Goal: Communication & Community: Connect with others

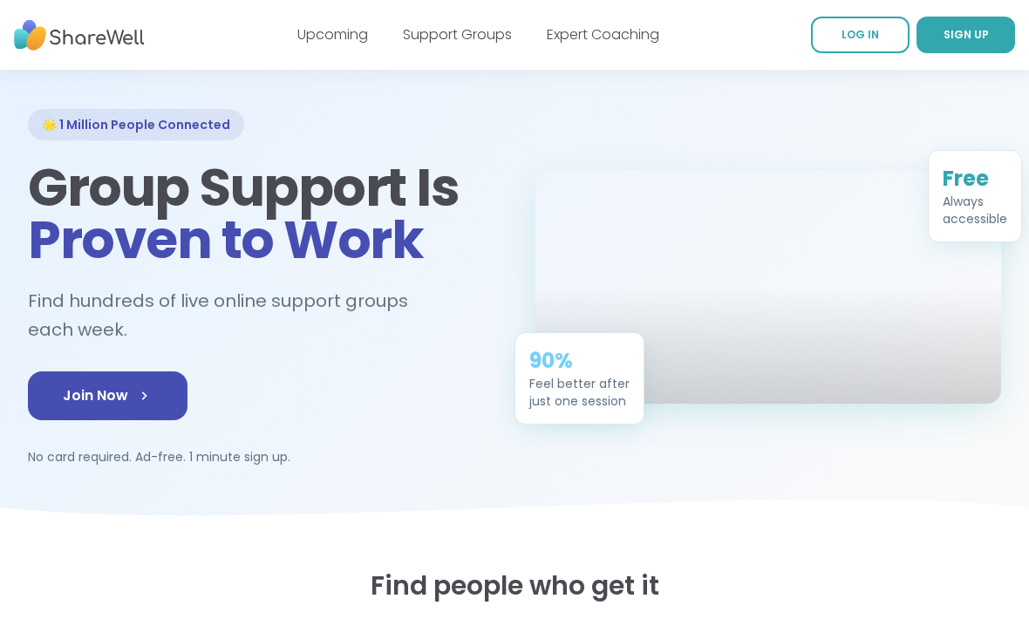
scroll to position [74, 0]
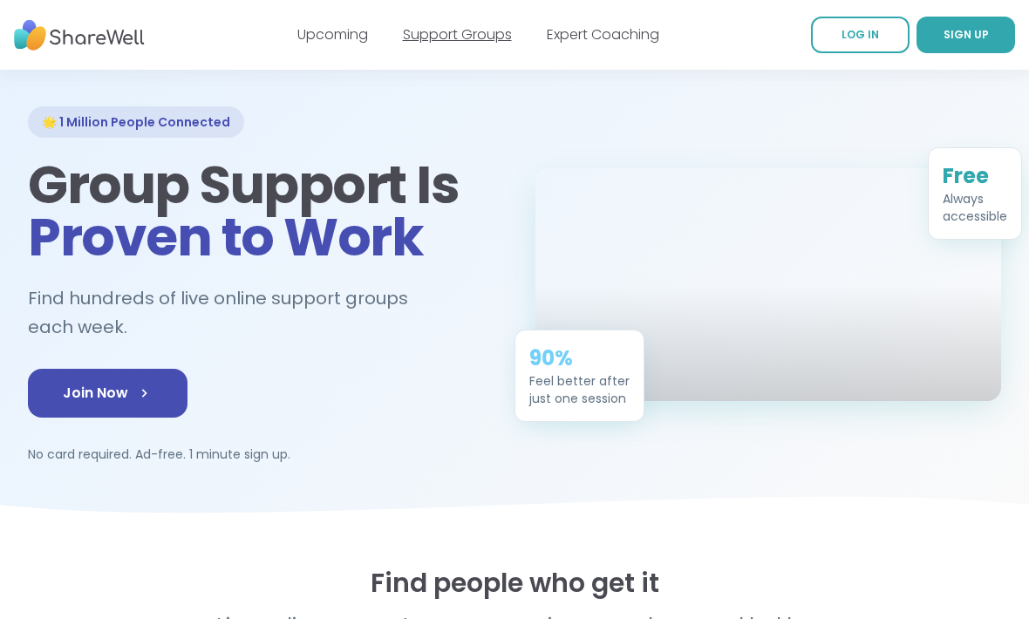
click at [434, 24] on link "Support Groups" at bounding box center [457, 34] width 109 height 20
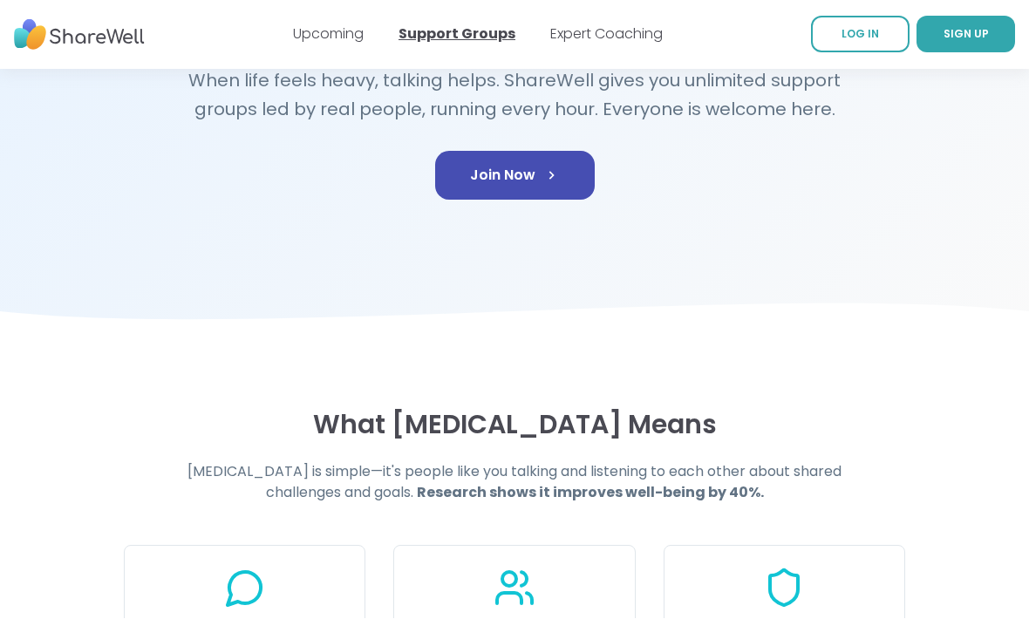
scroll to position [293, 0]
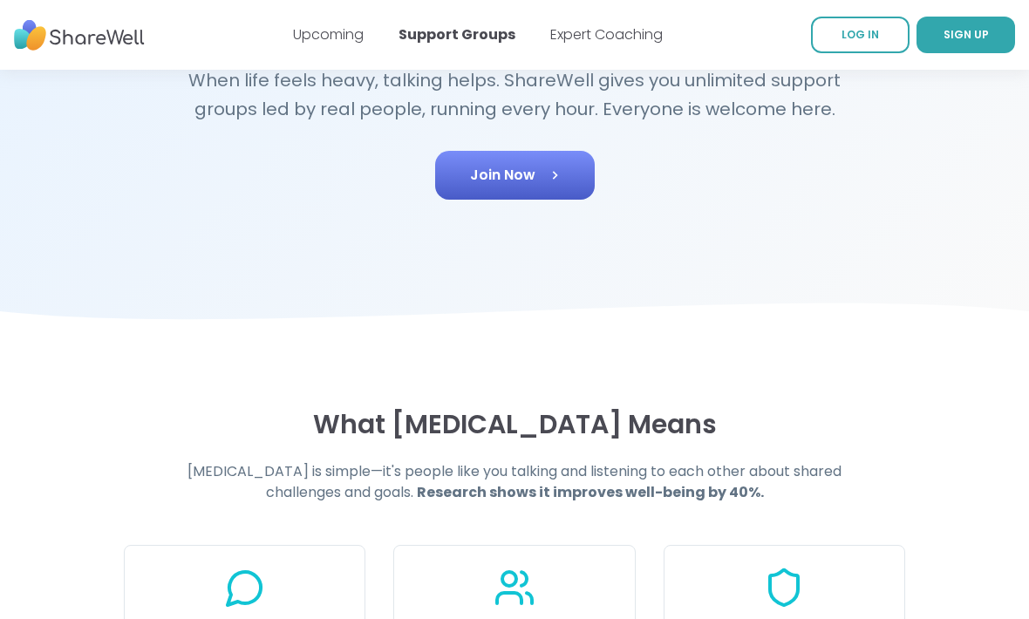
click at [464, 161] on link "Join Now" at bounding box center [515, 175] width 160 height 49
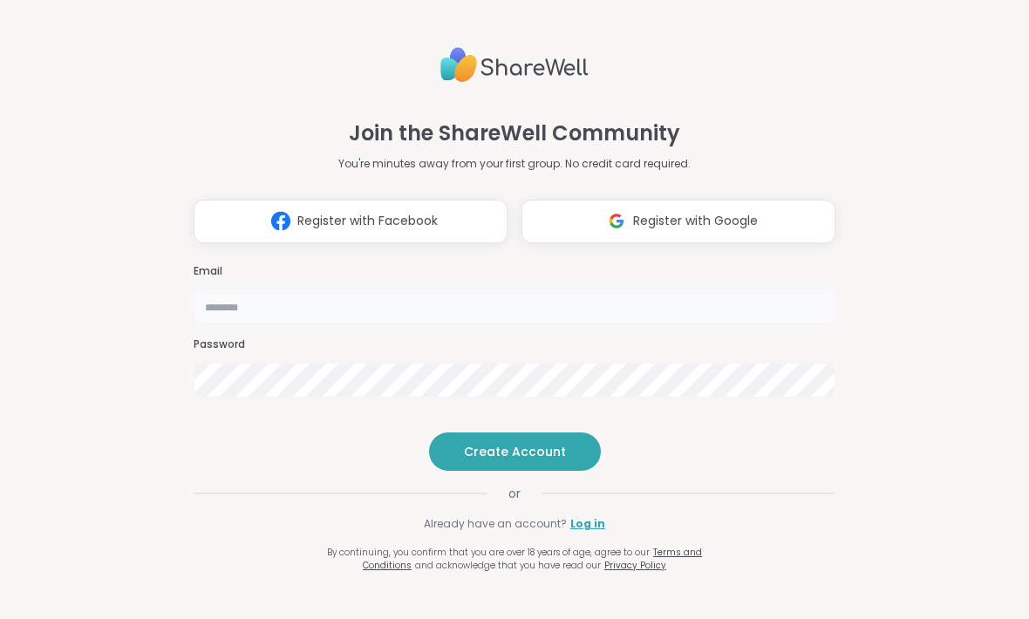
click at [232, 289] on input "email" at bounding box center [515, 306] width 642 height 35
type input "**********"
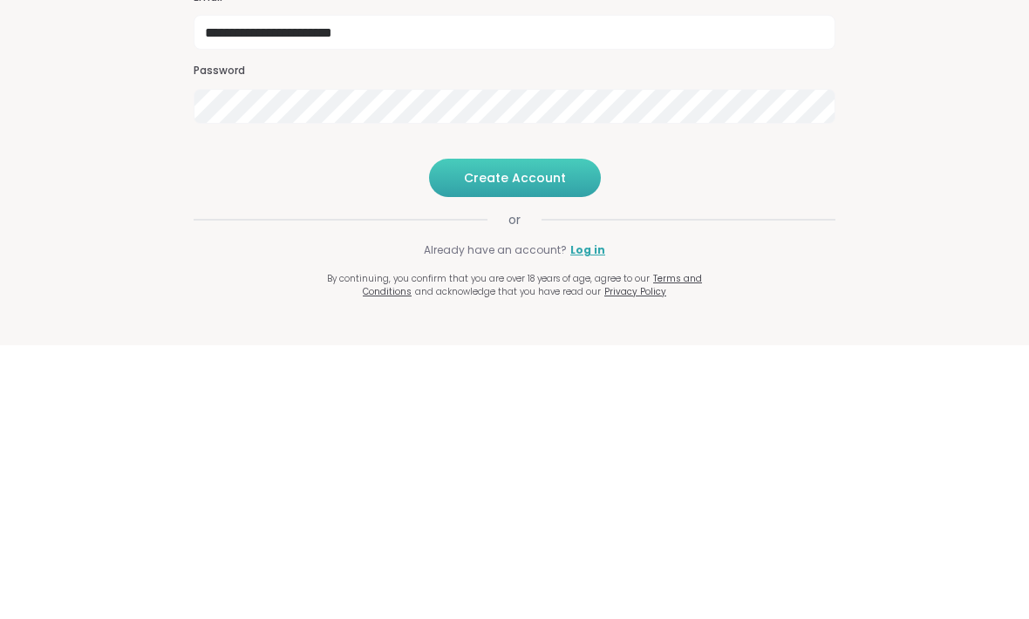
click at [574, 433] on button "Create Account" at bounding box center [515, 452] width 172 height 38
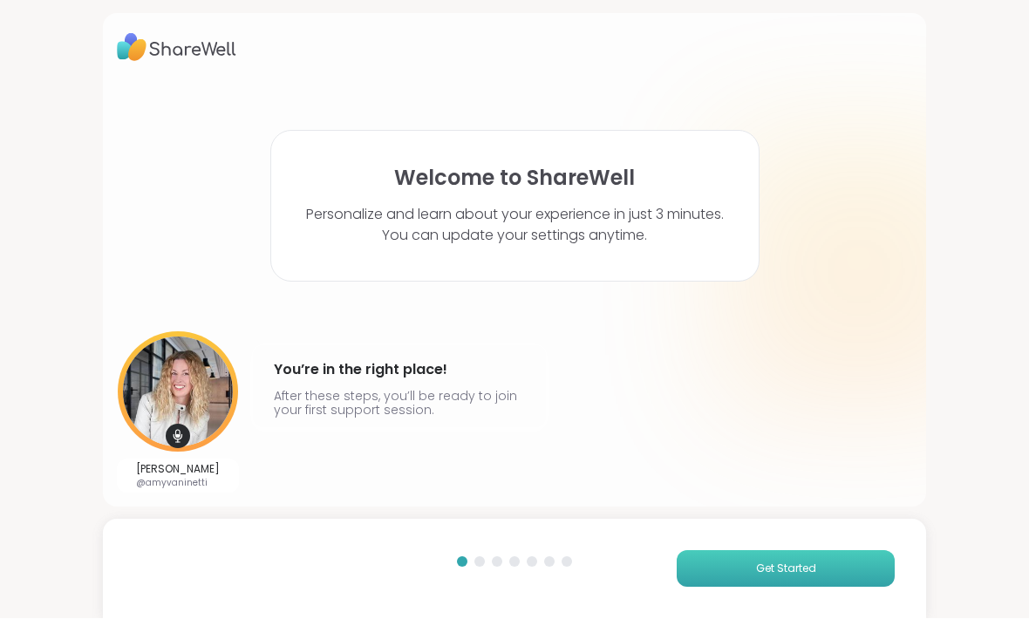
click at [844, 574] on button "Get Started" at bounding box center [786, 569] width 218 height 37
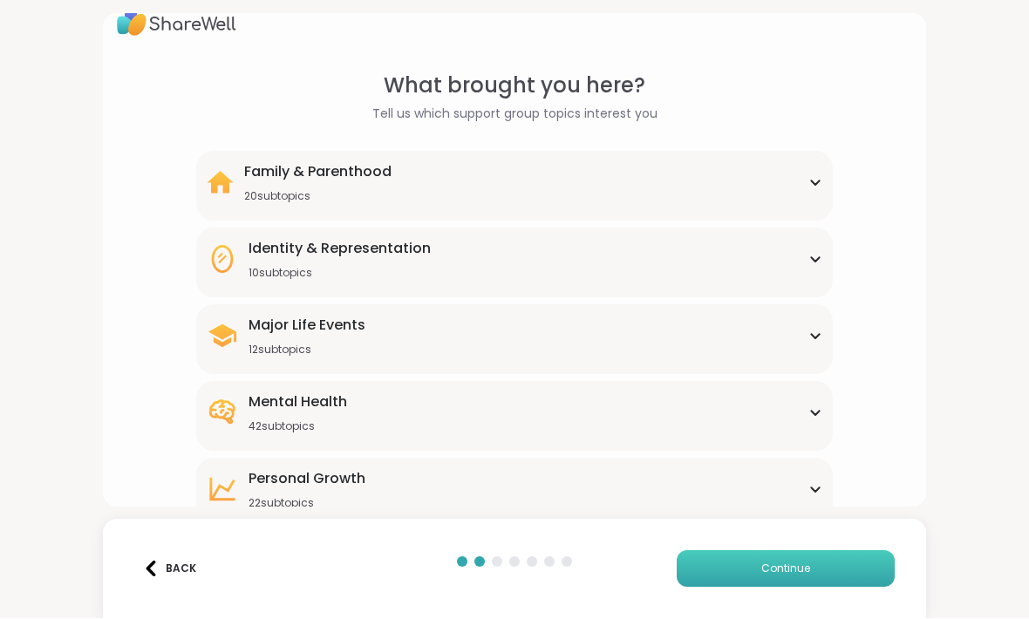
scroll to position [32, 0]
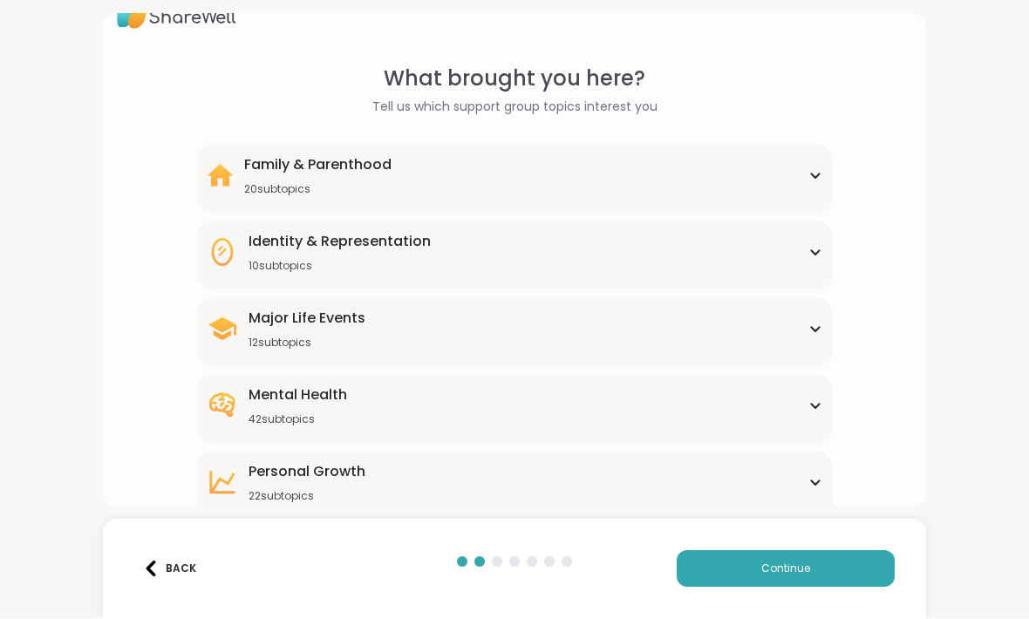
click at [822, 407] on icon at bounding box center [816, 406] width 14 height 9
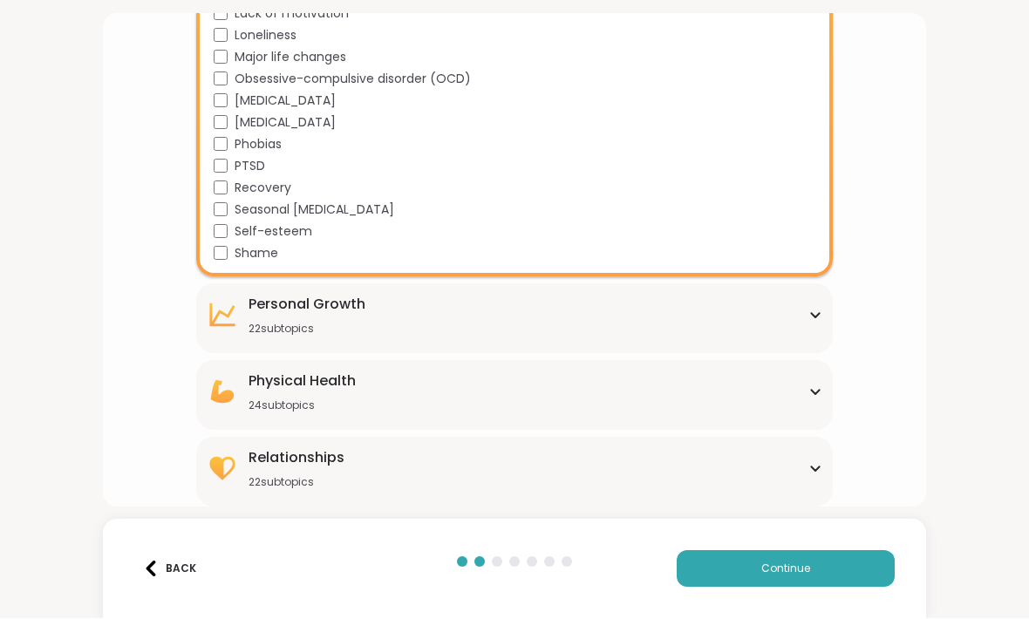
scroll to position [1072, 0]
click at [830, 322] on div "Personal Growth 22 subtopics Affirmations Assertiveness Body doubling Boundary …" at bounding box center [514, 319] width 637 height 70
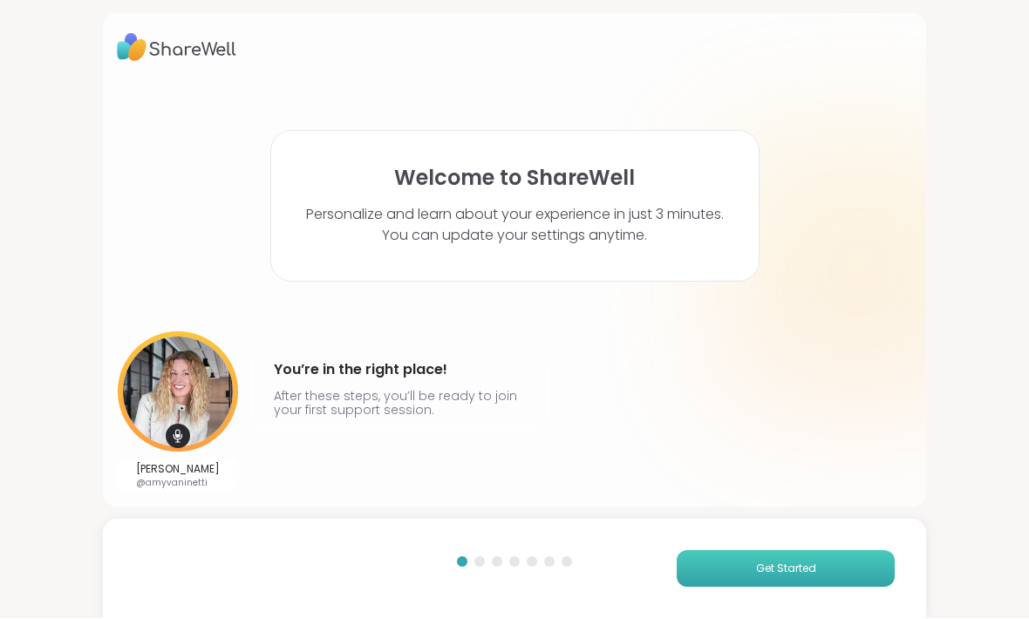
click at [844, 564] on button "Get Started" at bounding box center [786, 569] width 218 height 37
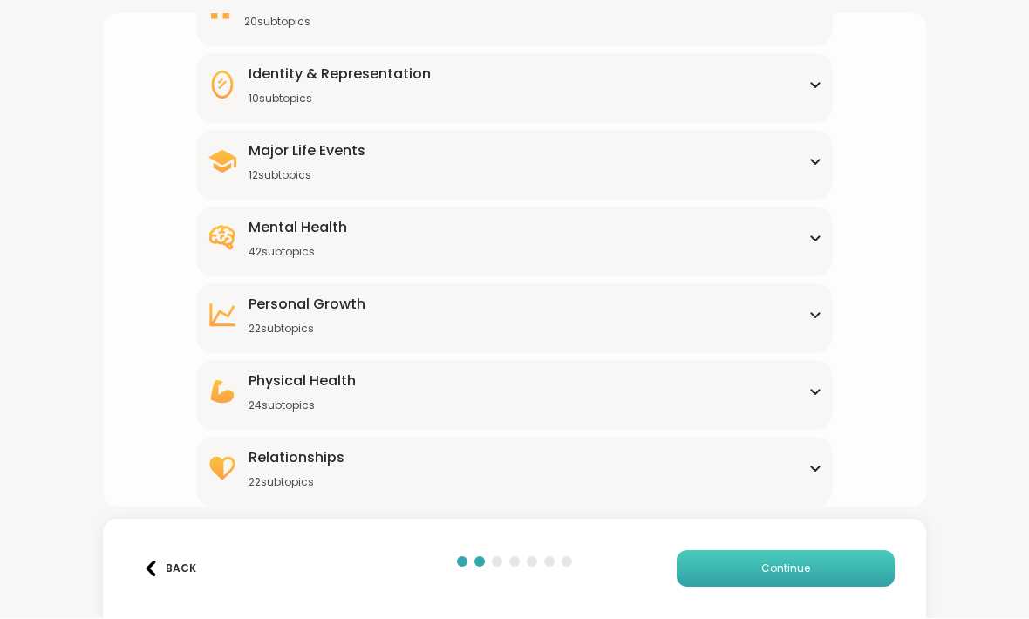
scroll to position [200, 0]
click at [819, 386] on div "Physical Health 24 subtopics" at bounding box center [515, 393] width 616 height 42
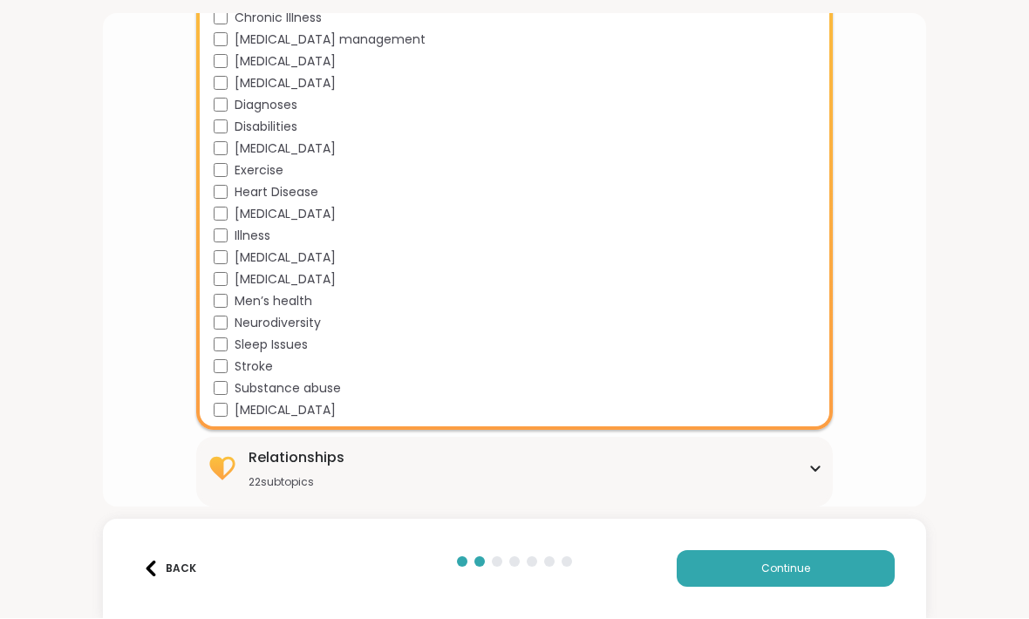
scroll to position [720, 0]
click at [817, 472] on icon at bounding box center [816, 469] width 14 height 9
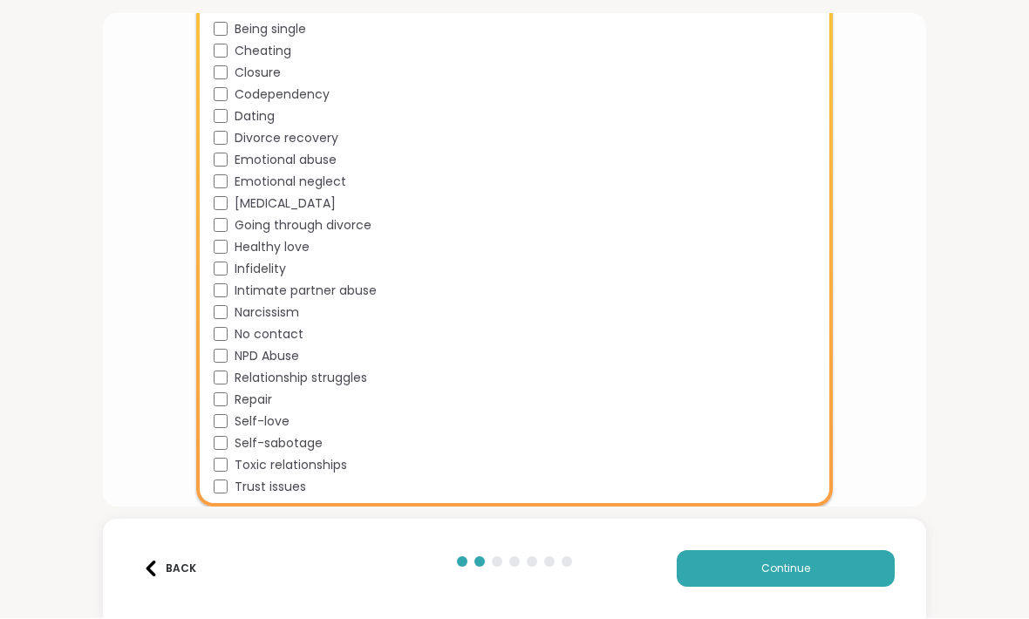
scroll to position [1196, 0]
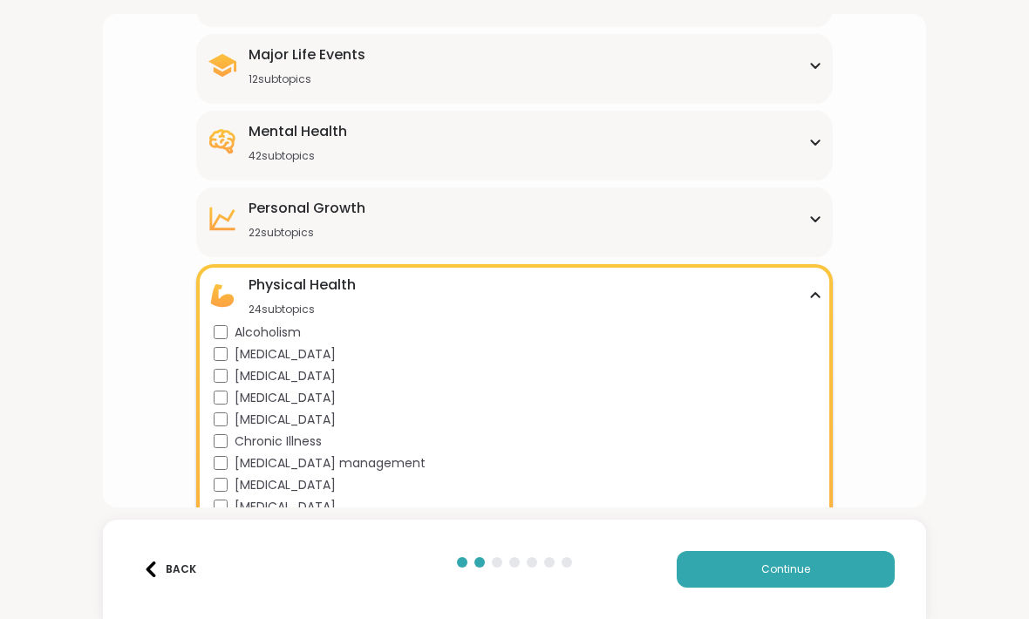
click at [153, 566] on img at bounding box center [151, 570] width 16 height 16
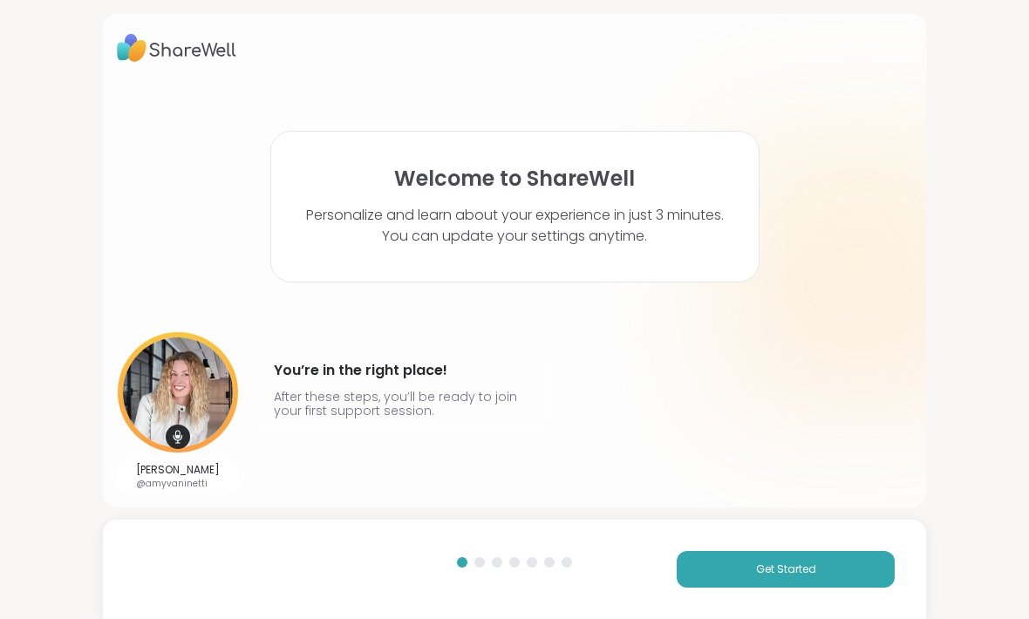
scroll to position [0, 0]
click at [868, 602] on div "Get Started" at bounding box center [514, 569] width 823 height 99
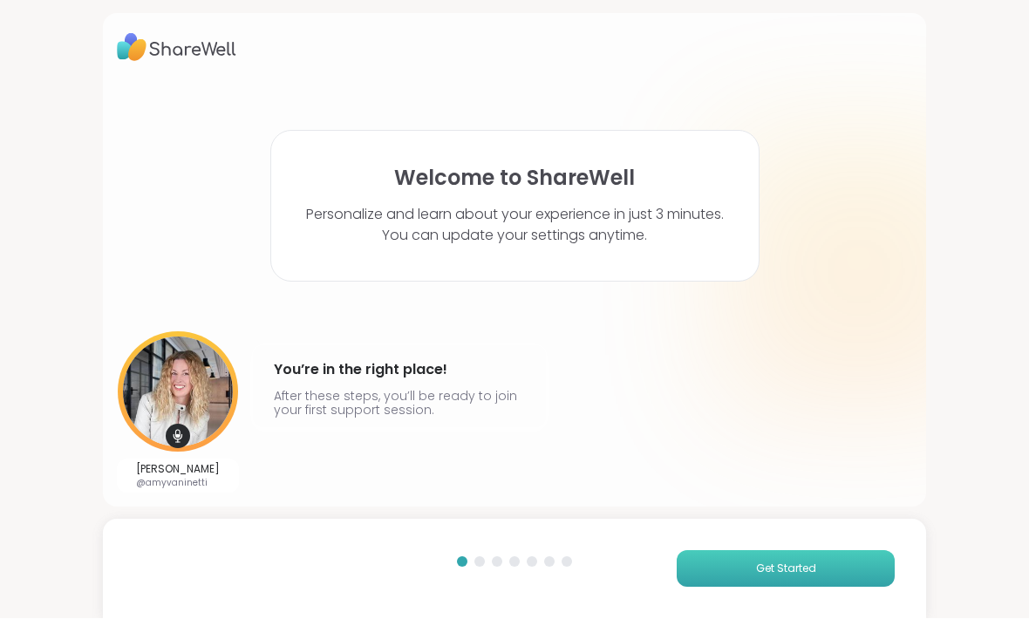
click at [857, 579] on button "Get Started" at bounding box center [786, 569] width 218 height 37
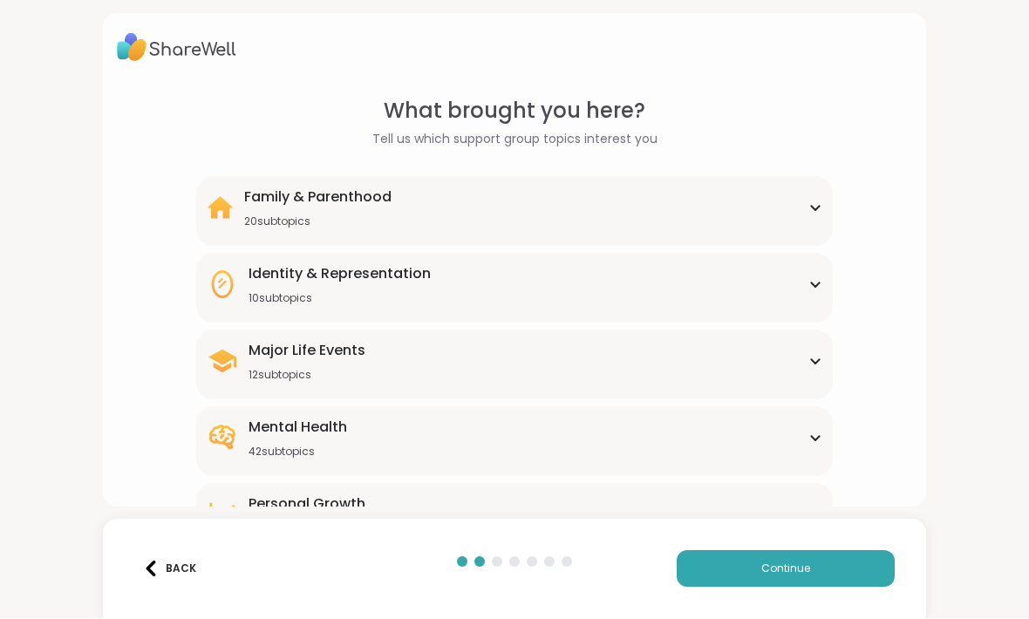
click at [823, 206] on div "Family & Parenthood 20 subtopics Adoption Adoption post-placement Attachment is…" at bounding box center [514, 212] width 637 height 70
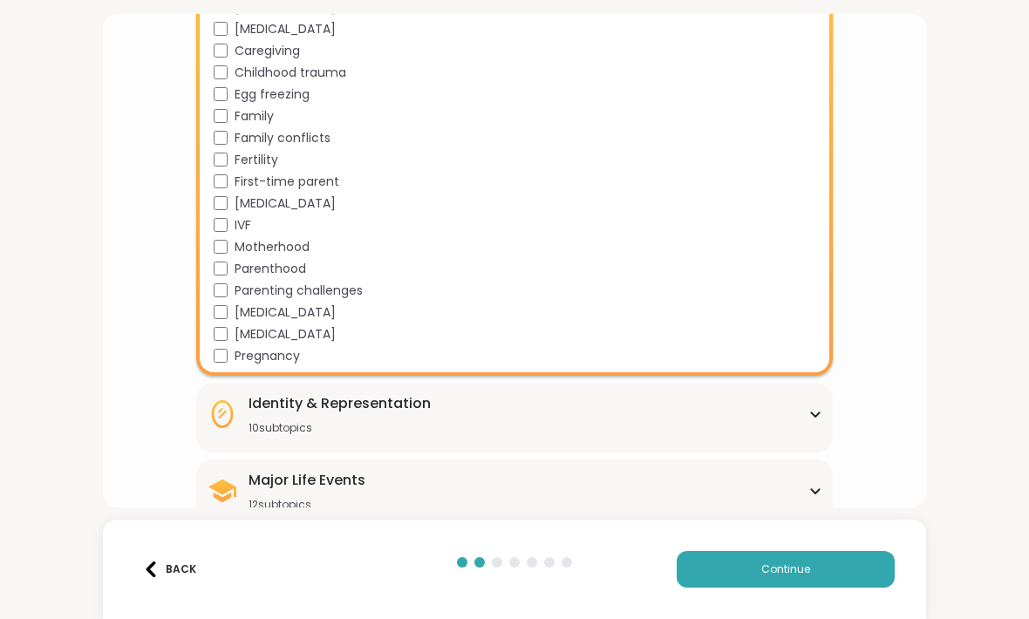
scroll to position [303, 0]
